Goal: Task Accomplishment & Management: Use online tool/utility

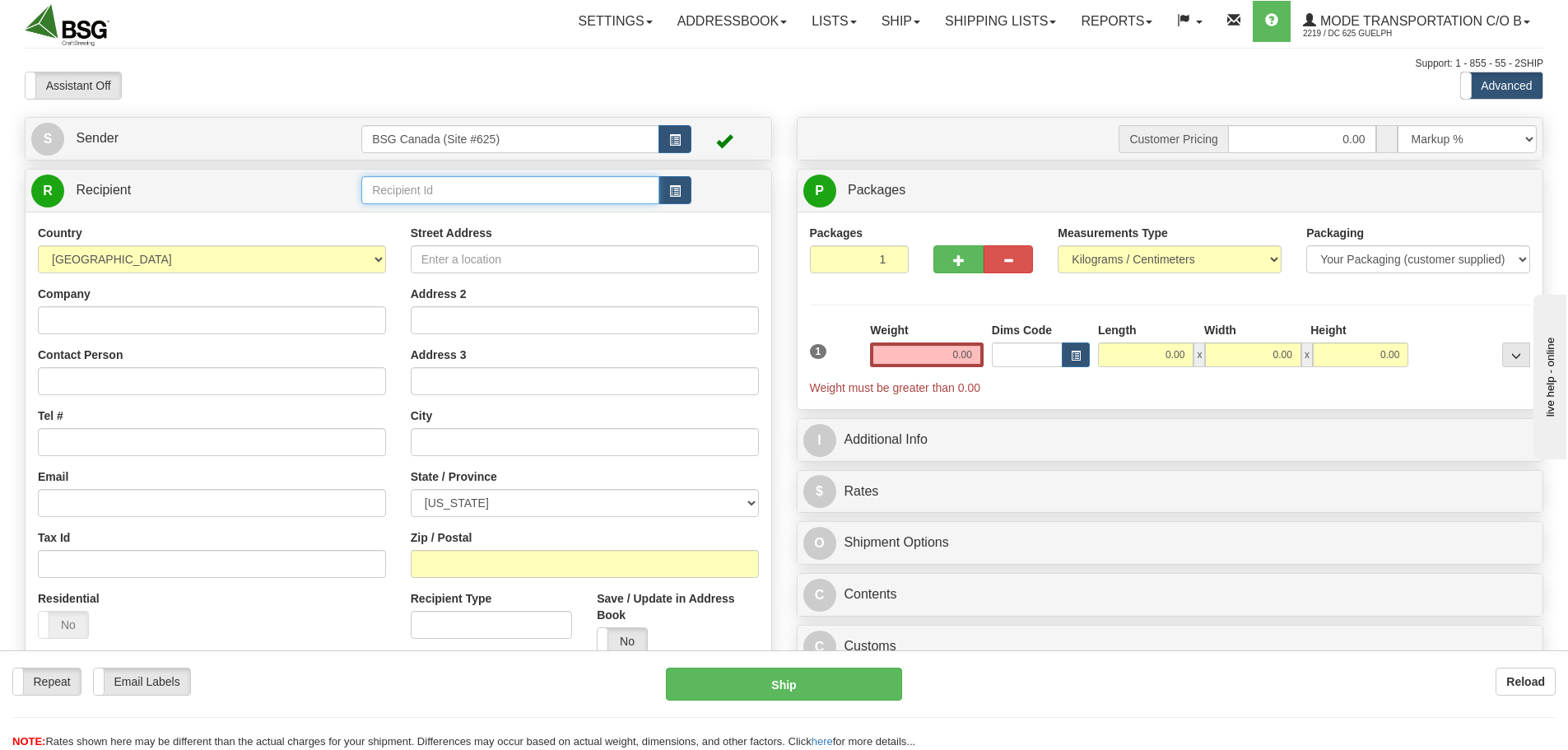
click at [395, 191] on input "text" at bounding box center [510, 190] width 298 height 28
click at [426, 211] on div "[GEOGRAPHIC_DATA] ESTATE WINERY" at bounding box center [507, 215] width 282 height 18
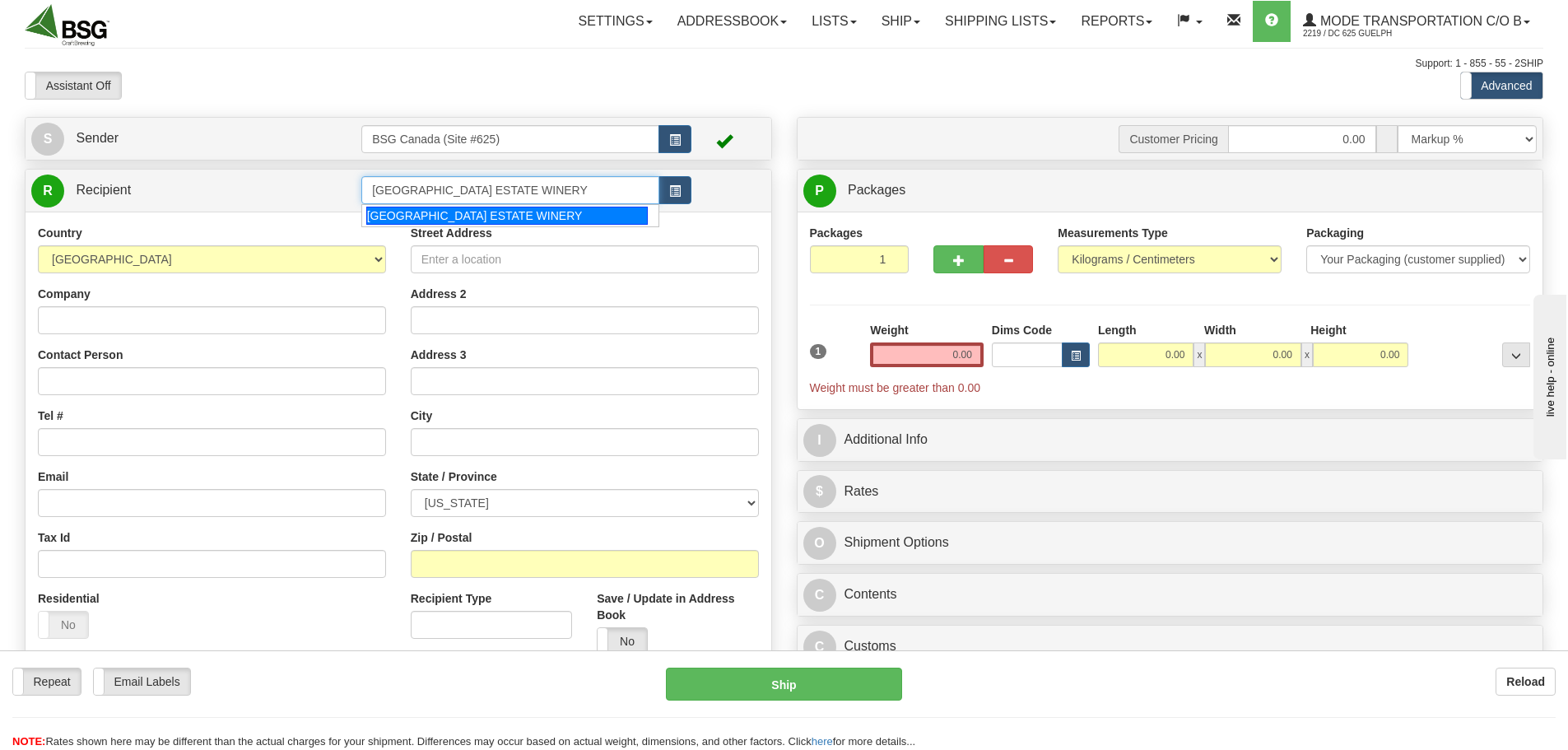
type input "[GEOGRAPHIC_DATA] ESTATE WINERY"
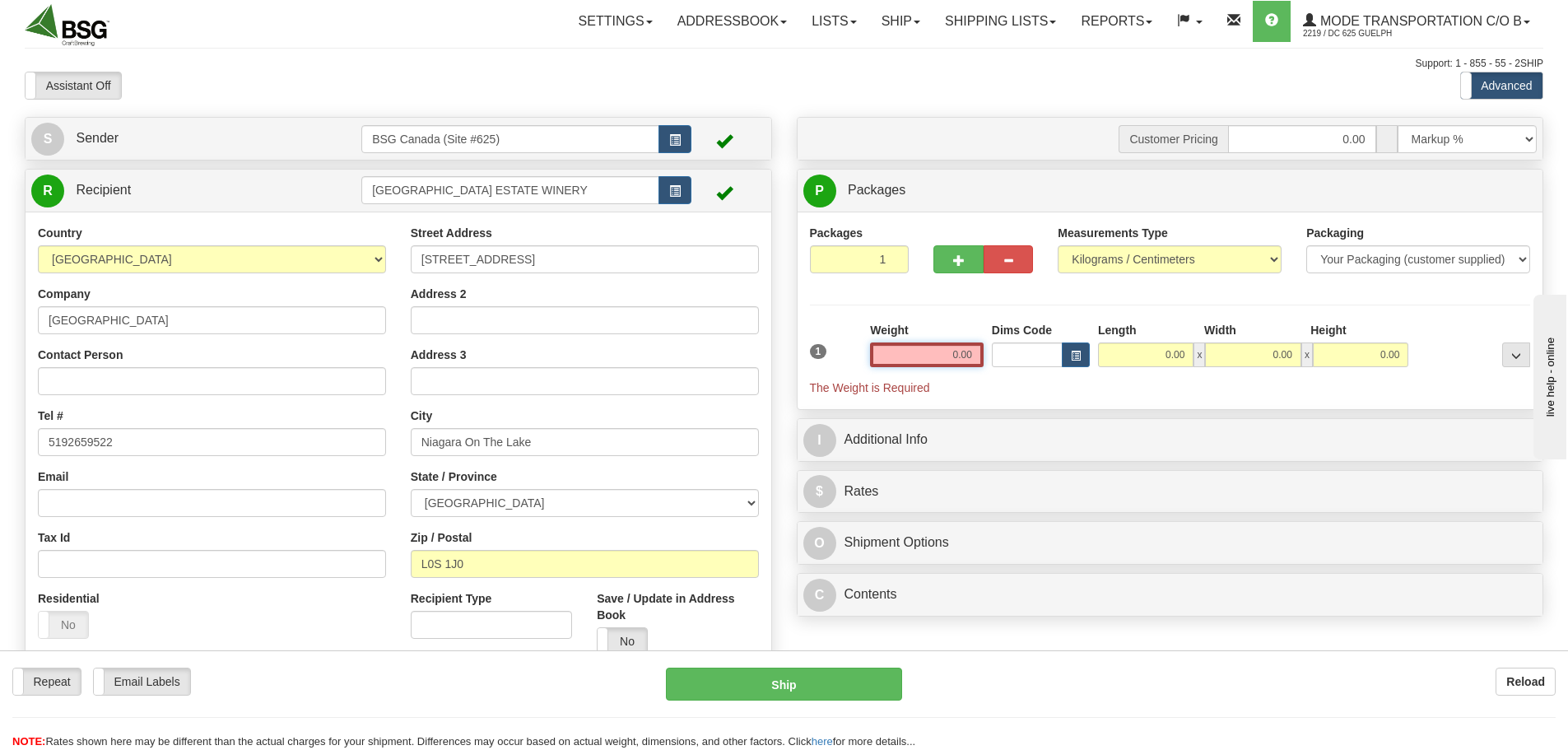
drag, startPoint x: 913, startPoint y: 344, endPoint x: 993, endPoint y: 363, distance: 82.2
click at [1012, 361] on div "1 Weight 0.00 Dims Code 0.00" at bounding box center [1170, 359] width 730 height 74
paste input "64.20"
type input "64.20"
click at [1153, 345] on input "0.00" at bounding box center [1147, 354] width 98 height 24
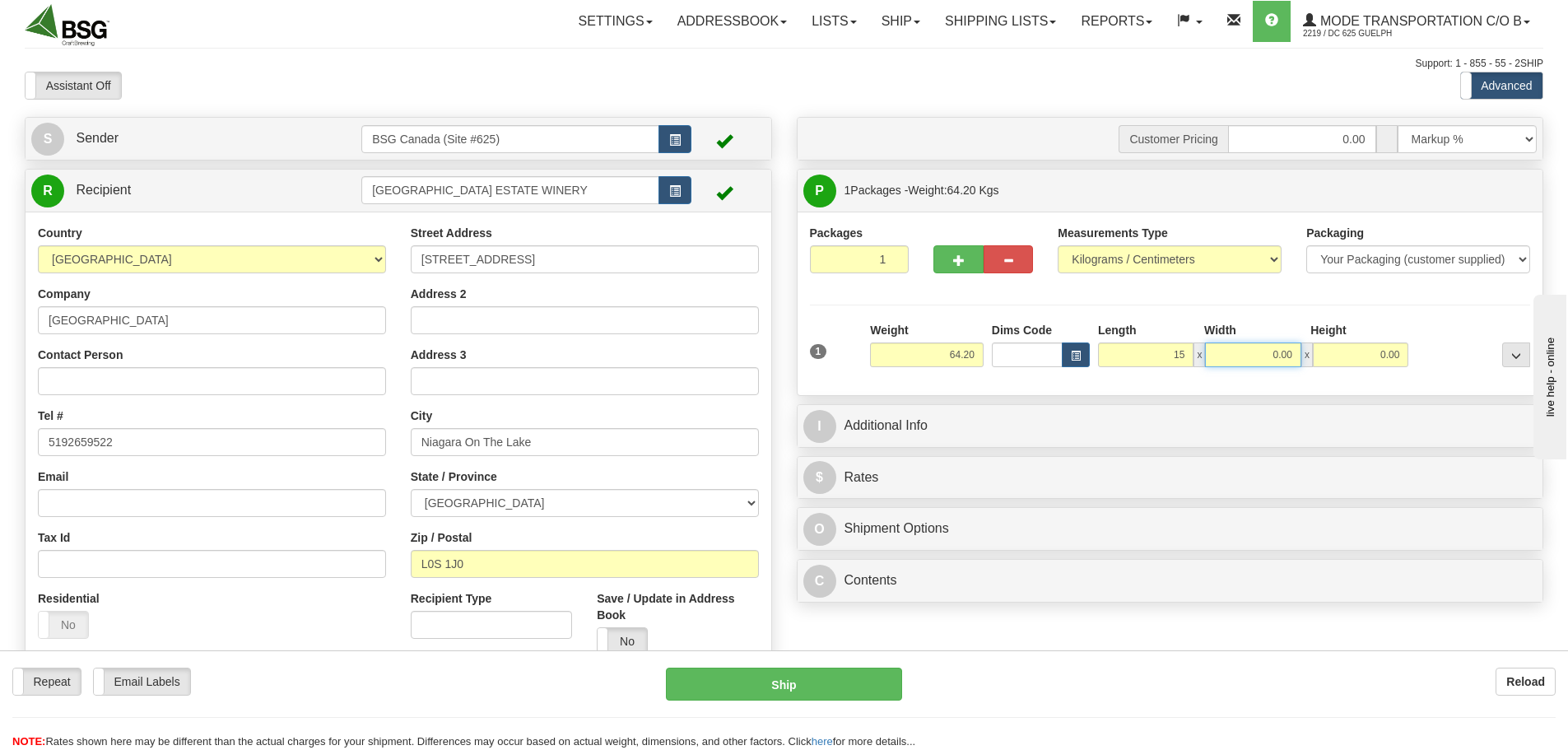
type input "15.00"
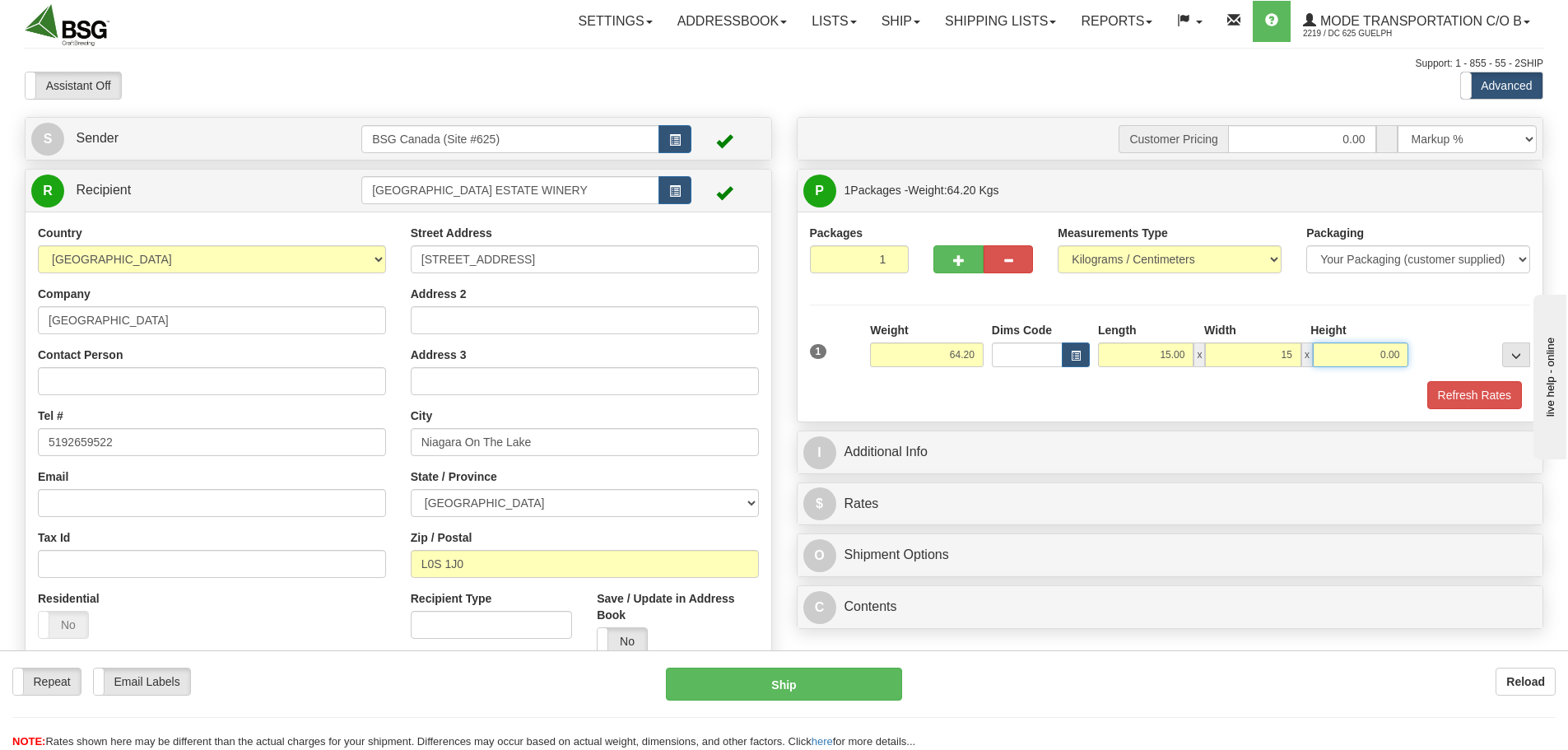
type input "15.00"
click at [1502, 403] on button "Refresh Rates" at bounding box center [1474, 394] width 95 height 28
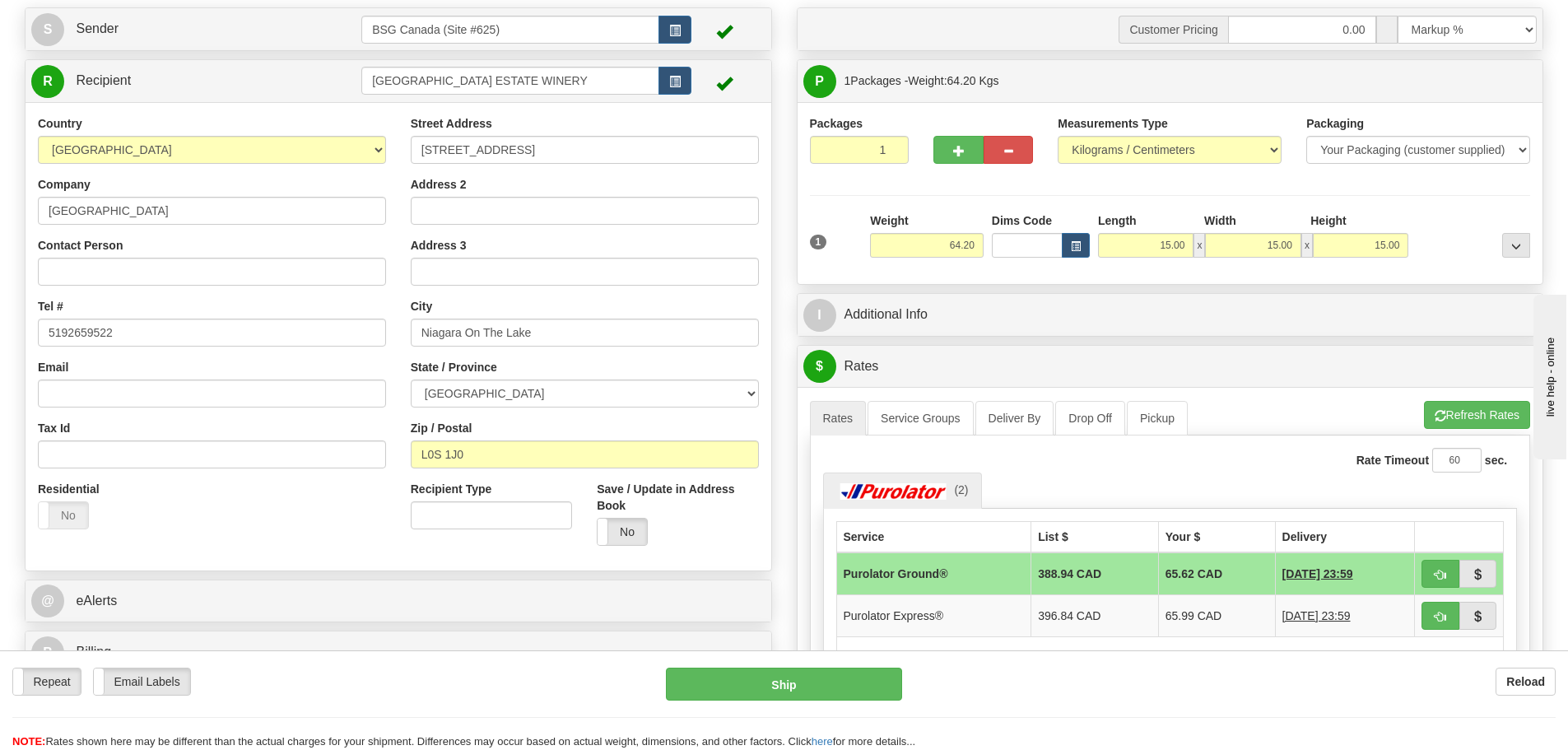
scroll to position [82, 0]
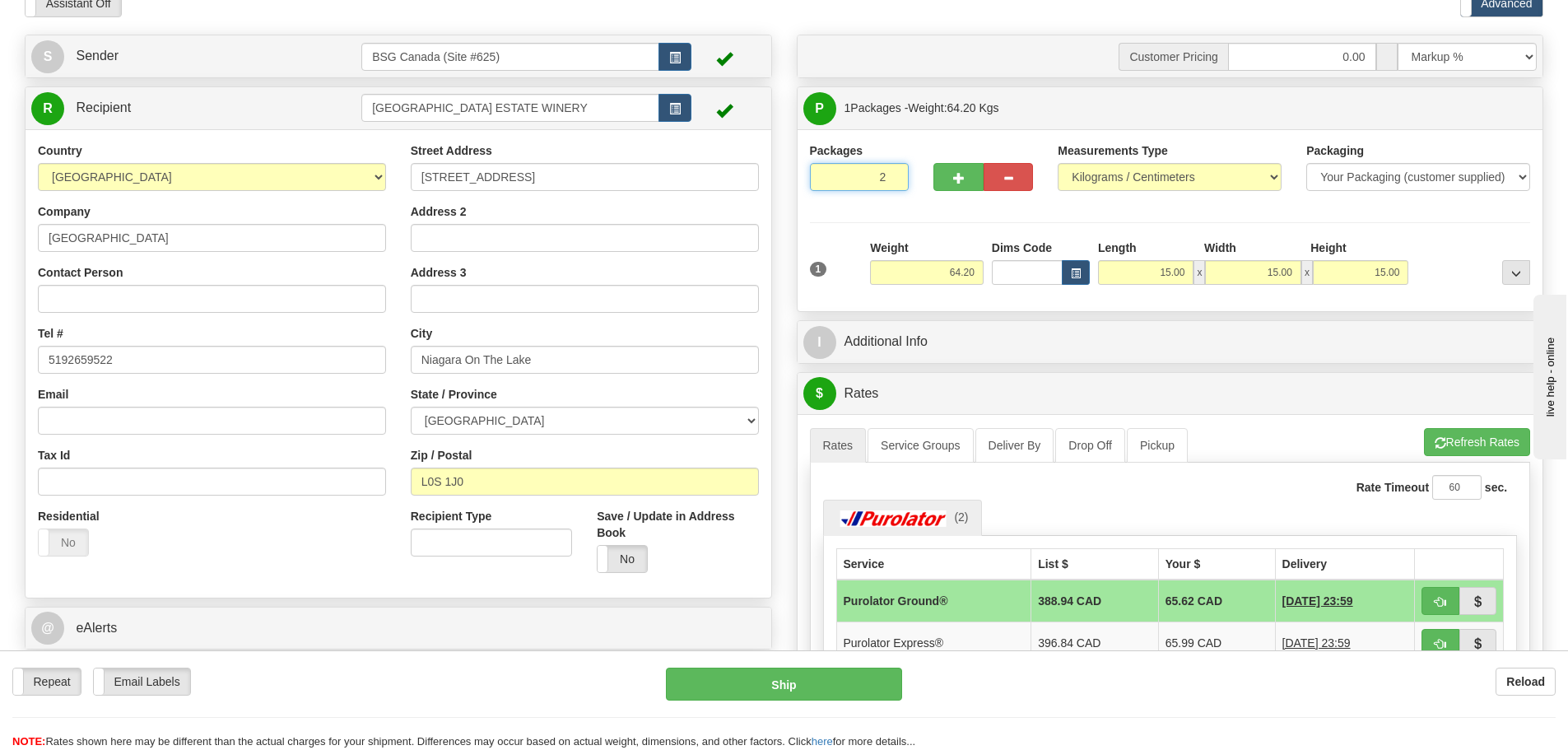
click at [892, 173] on input "2" at bounding box center [860, 177] width 100 height 28
type input "3"
click at [890, 171] on input "3" at bounding box center [860, 177] width 100 height 28
drag, startPoint x: 1148, startPoint y: 599, endPoint x: 1177, endPoint y: 602, distance: 29.2
click at [1177, 602] on td "42.95 CAD" at bounding box center [1216, 601] width 117 height 43
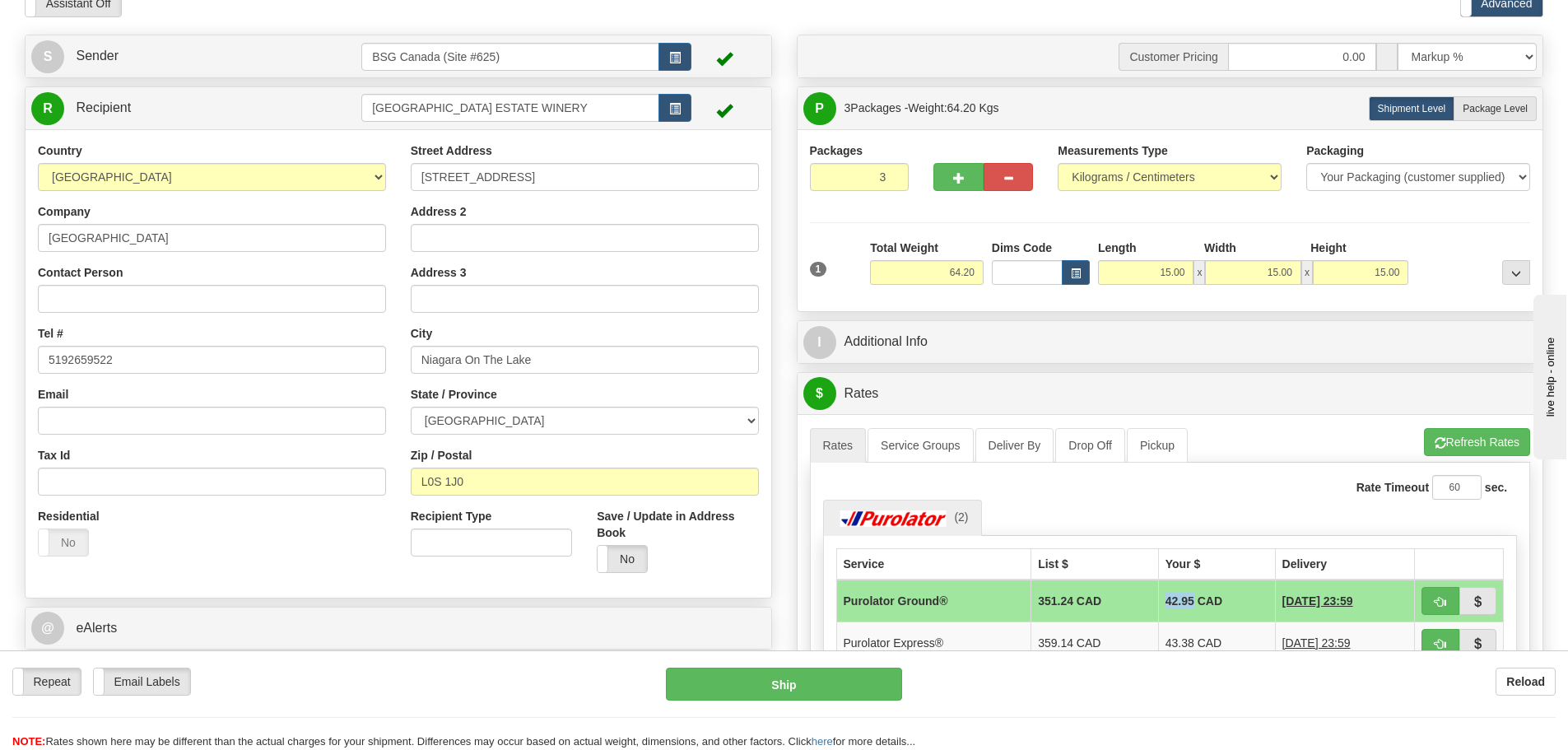
copy td "42.95"
drag, startPoint x: 943, startPoint y: 275, endPoint x: 1095, endPoint y: 275, distance: 152.0
click at [1095, 275] on div "1 Total Weight 64.20 Dims Code x" at bounding box center [1170, 269] width 730 height 58
type input "100.00"
drag, startPoint x: 1472, startPoint y: 434, endPoint x: 1462, endPoint y: 439, distance: 11.2
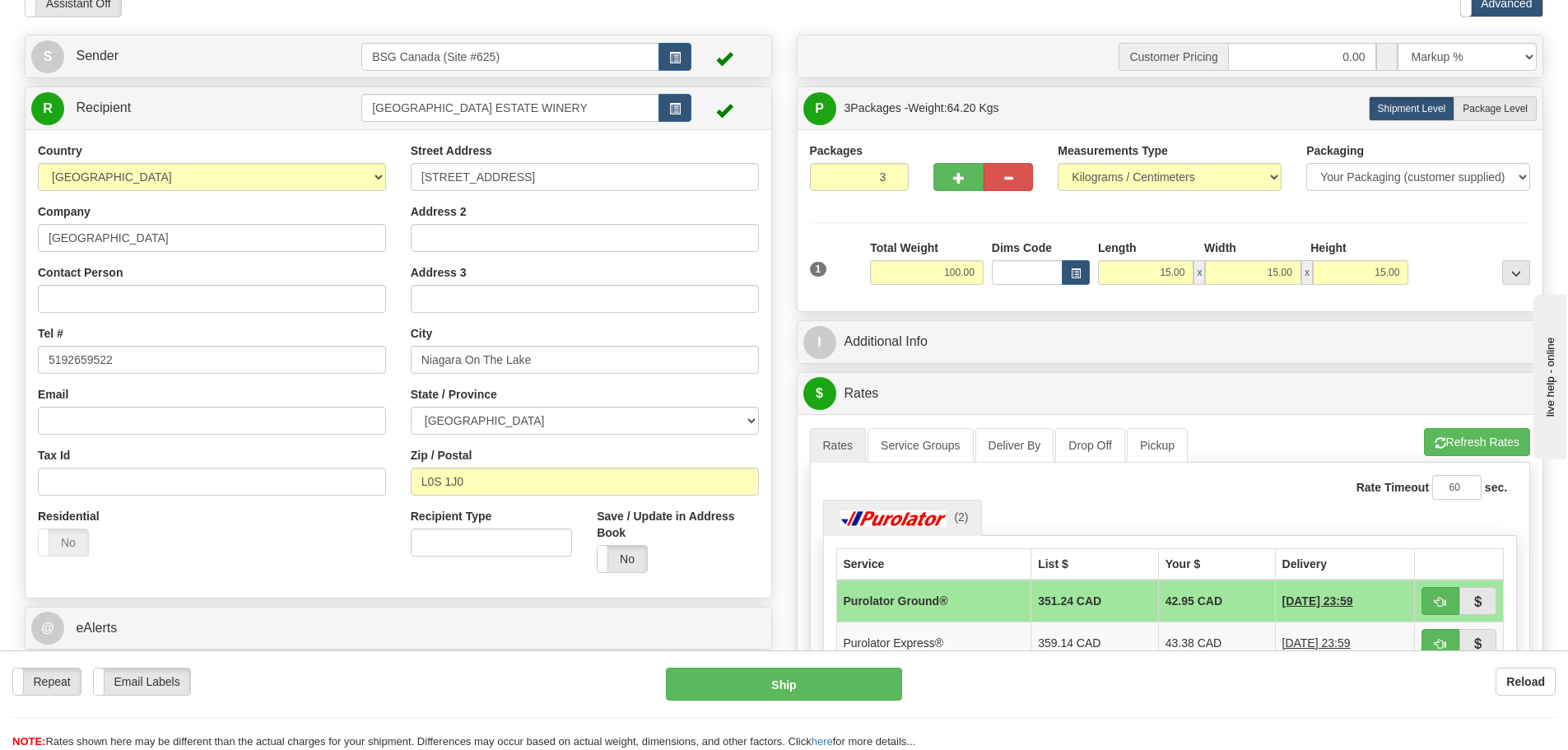
click at [1473, 434] on li "Refresh Rates Cancel Rating" at bounding box center [1477, 442] width 106 height 28
click at [891, 174] on input "4" at bounding box center [860, 177] width 100 height 28
type input "5"
click at [891, 171] on input "5" at bounding box center [860, 177] width 100 height 28
